Goal: Transaction & Acquisition: Subscribe to service/newsletter

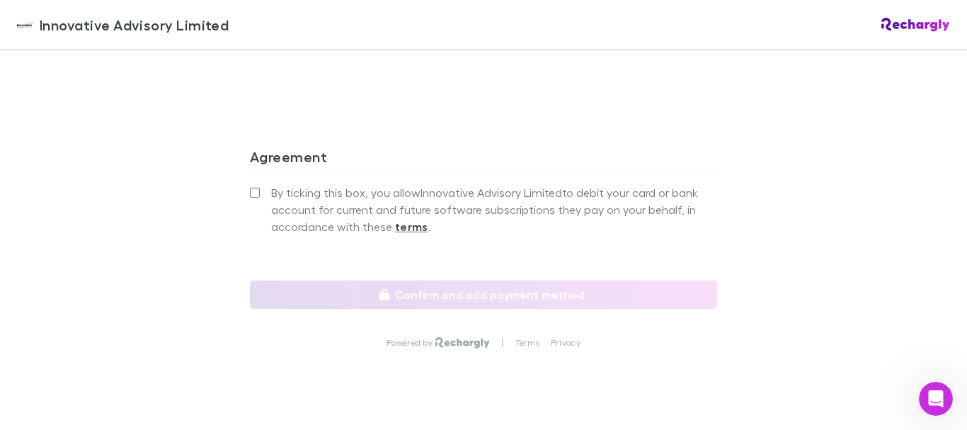
scroll to position [1348, 0]
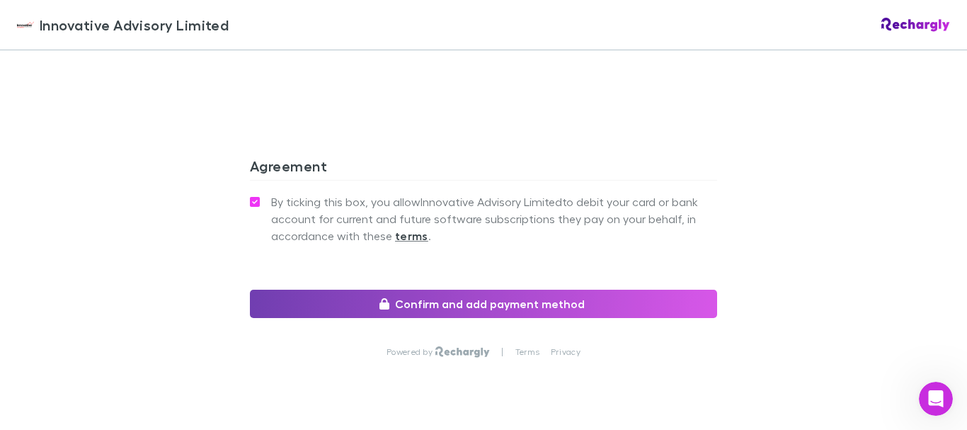
click at [467, 307] on button "Confirm and add payment method" at bounding box center [483, 304] width 467 height 28
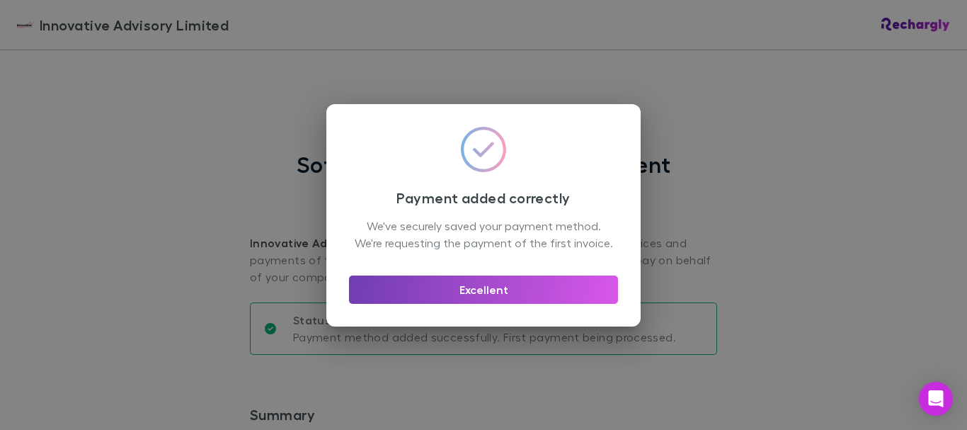
click at [486, 299] on button "Excellent" at bounding box center [483, 289] width 269 height 28
